Goal: Check status: Check status

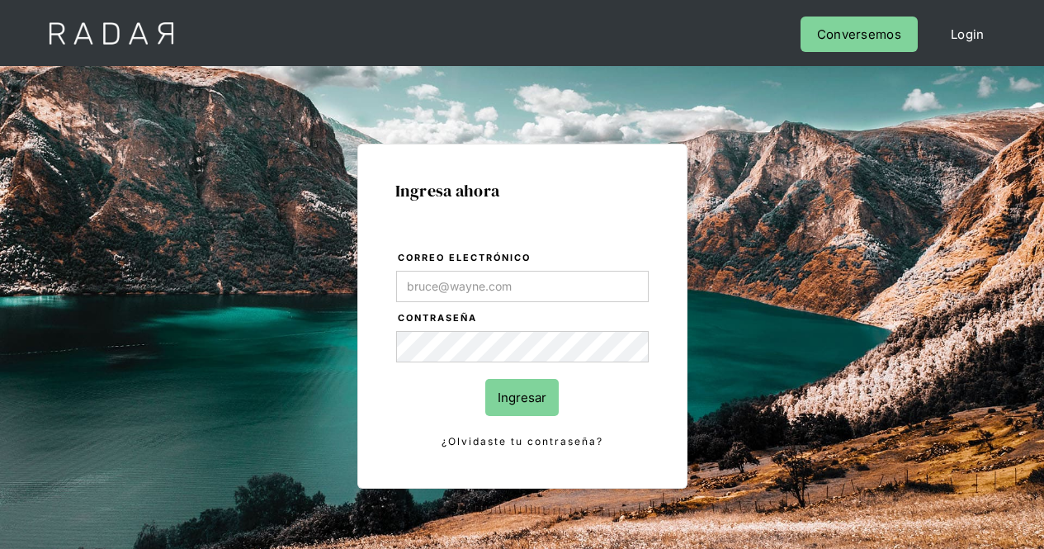
type input "[PERSON_NAME][EMAIL_ADDRESS][PERSON_NAME][DOMAIN_NAME]"
drag, startPoint x: 0, startPoint y: 0, endPoint x: 533, endPoint y: 390, distance: 660.9
click at [533, 390] on input "Ingresar" at bounding box center [521, 397] width 73 height 37
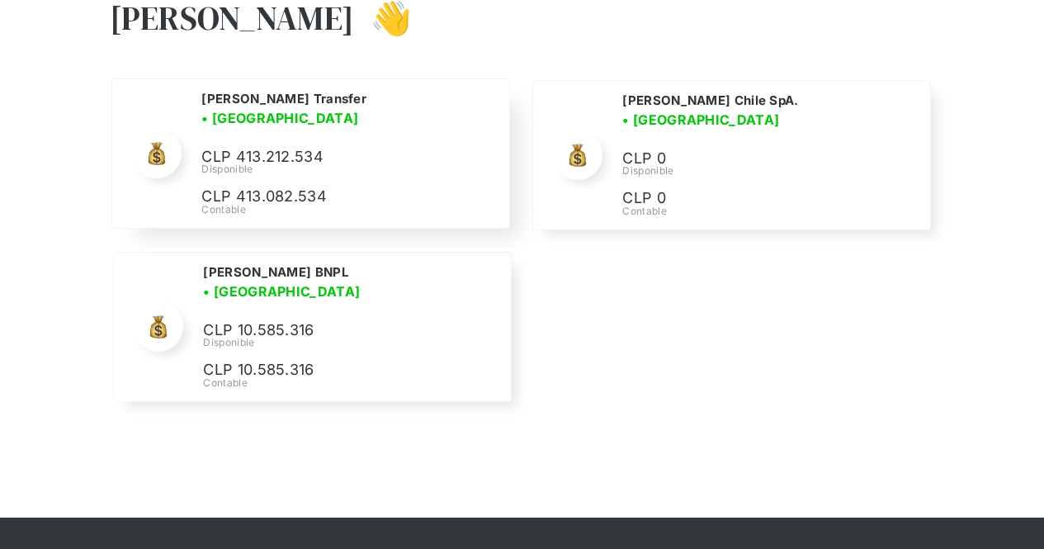
scroll to position [83, 0]
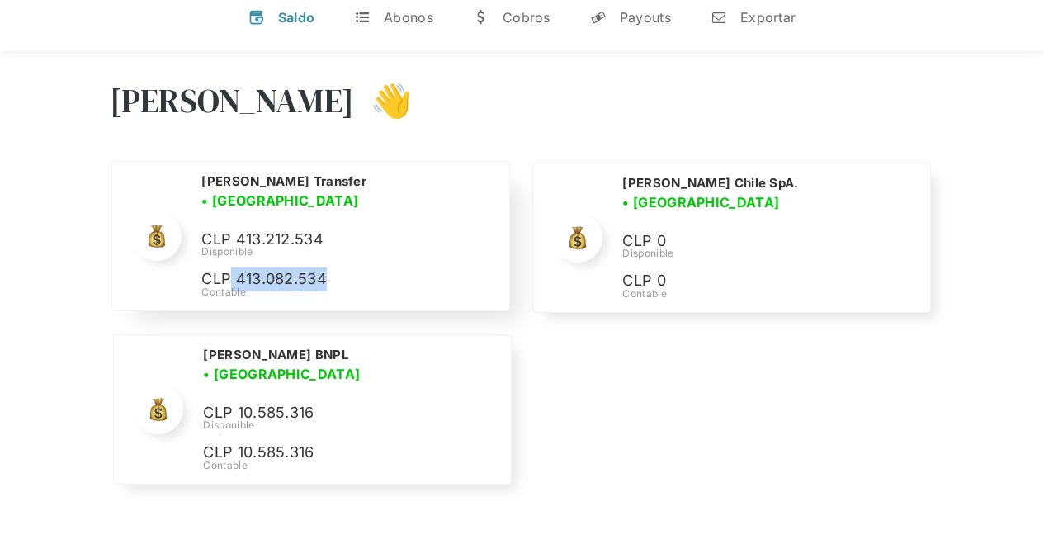
click at [228, 269] on p "CLP 413.082.534" at bounding box center [325, 279] width 248 height 24
drag, startPoint x: 241, startPoint y: 234, endPoint x: 328, endPoint y: 229, distance: 86.8
click at [328, 229] on p "CLP 413.212.534" at bounding box center [325, 240] width 248 height 24
click at [329, 233] on p "CLP 413.212.534" at bounding box center [325, 240] width 248 height 24
drag, startPoint x: 329, startPoint y: 234, endPoint x: 239, endPoint y: 231, distance: 90.8
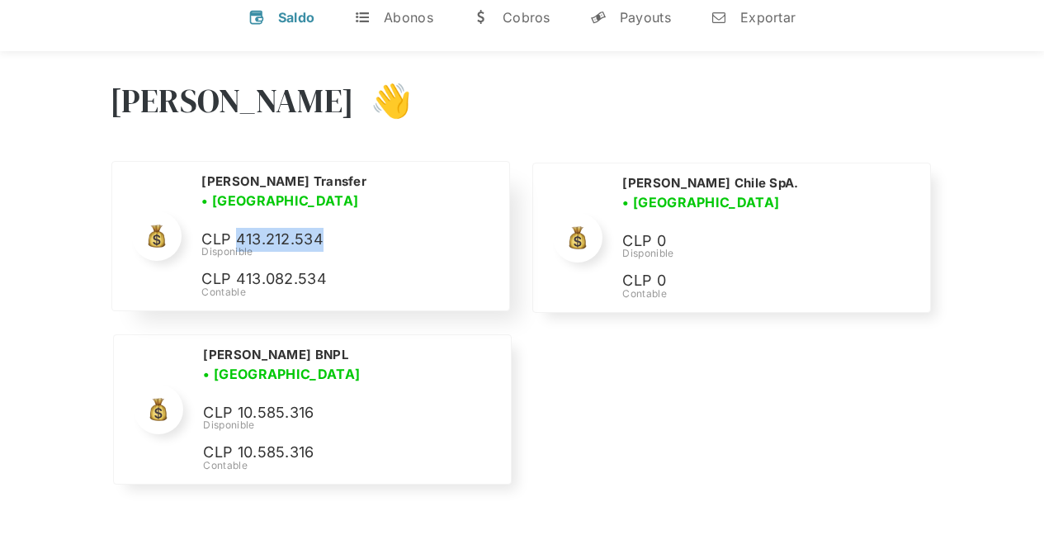
click at [239, 231] on p "CLP 413.212.534" at bounding box center [325, 240] width 248 height 24
click at [310, 217] on div "Cleo Transfer • Conectada • Desconectada CLP 413.212.534 Disponible CLP 413.082…" at bounding box center [344, 237] width 287 height 128
drag, startPoint x: 336, startPoint y: 229, endPoint x: 235, endPoint y: 233, distance: 100.8
click at [210, 233] on p "CLP 413.212.534" at bounding box center [325, 240] width 248 height 24
click at [246, 232] on p "CLP 413.212.534" at bounding box center [325, 240] width 248 height 24
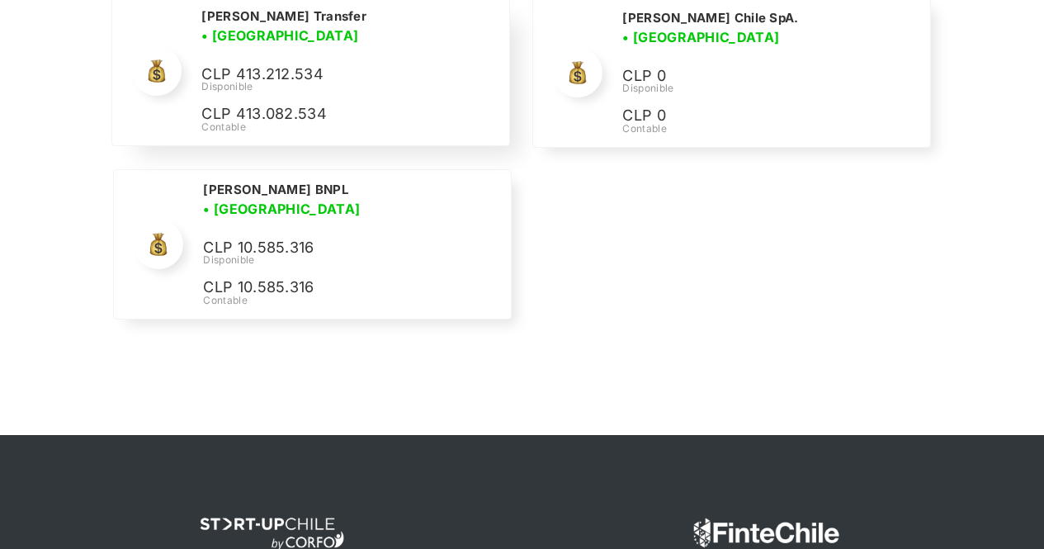
scroll to position [0, 0]
